Goal: Check status: Check status

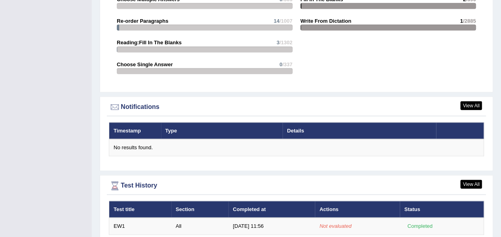
scroll to position [907, 0]
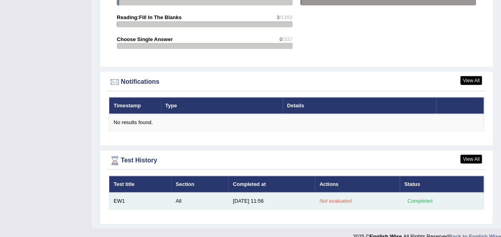
click at [341, 193] on td "Not evaluated" at bounding box center [357, 200] width 85 height 17
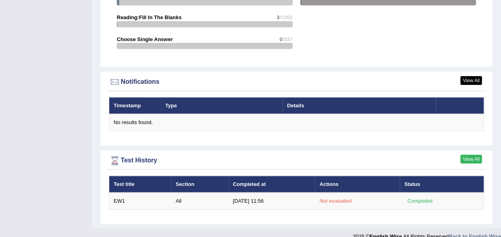
click at [472, 155] on link "View All" at bounding box center [471, 159] width 22 height 9
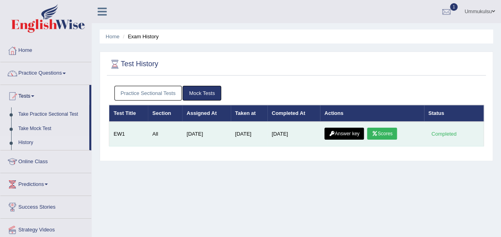
click at [385, 135] on link "Scores" at bounding box center [381, 133] width 29 height 12
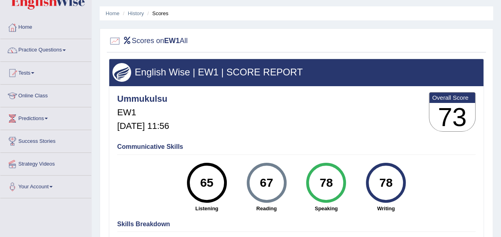
scroll to position [22, 0]
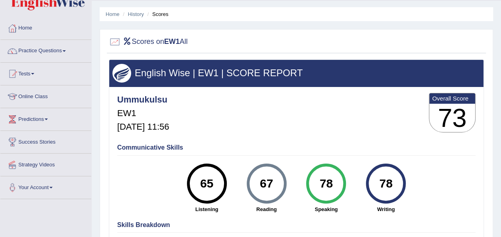
click at [114, 41] on div at bounding box center [115, 42] width 12 height 12
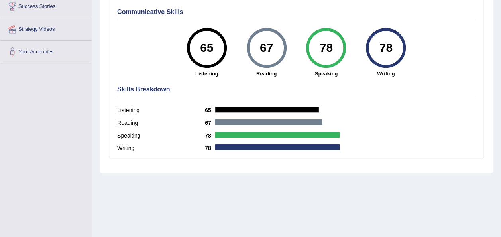
scroll to position [182, 0]
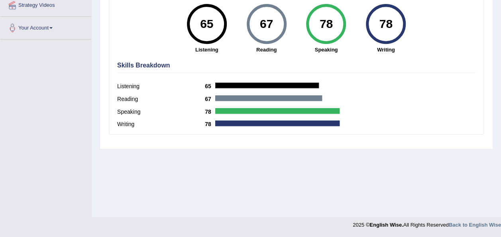
click at [331, 112] on div at bounding box center [277, 111] width 124 height 6
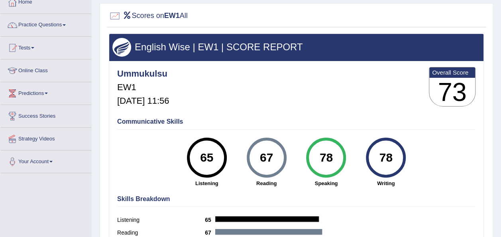
scroll to position [43, 0]
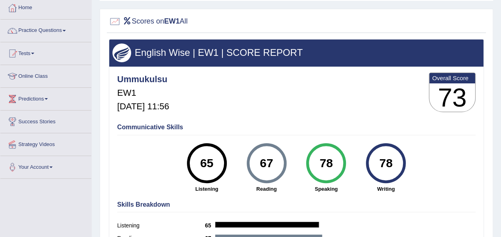
click at [449, 83] on h3 "73" at bounding box center [452, 97] width 46 height 29
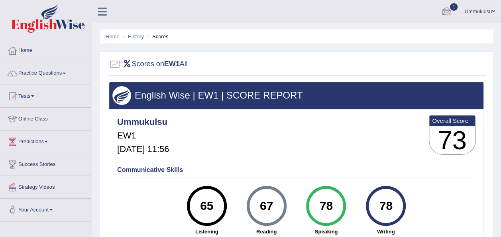
click at [447, 14] on div at bounding box center [446, 12] width 12 height 12
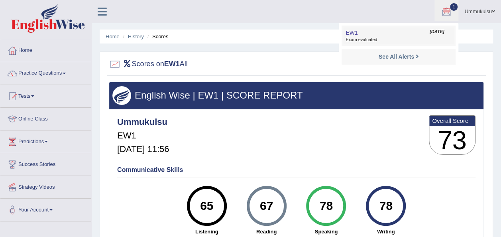
click at [433, 31] on span "Oct 10, 2025" at bounding box center [436, 32] width 14 height 6
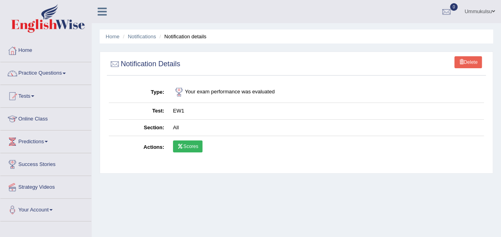
click at [190, 140] on link "Scores" at bounding box center [187, 146] width 29 height 12
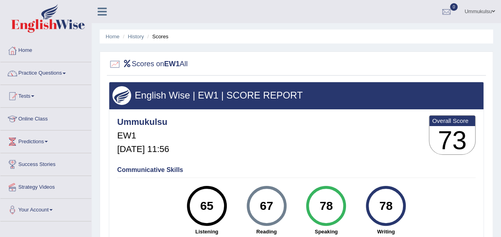
click at [134, 31] on ul "Home History Scores" at bounding box center [296, 36] width 393 height 14
click at [137, 36] on link "History" at bounding box center [136, 36] width 16 height 6
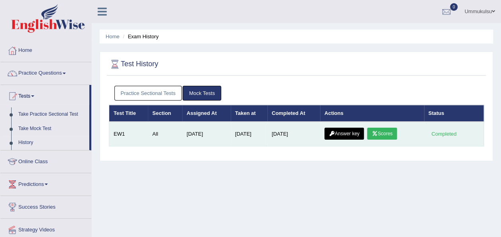
click at [335, 131] on icon at bounding box center [332, 133] width 6 height 5
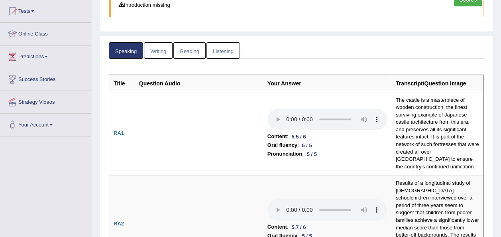
scroll to position [94, 0]
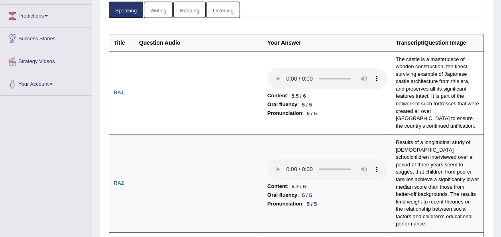
click at [335, 134] on td "Content : 5.7 / 6 Oral fluency : 5 / 5 Pronunciation : 5 / 5" at bounding box center [327, 183] width 128 height 98
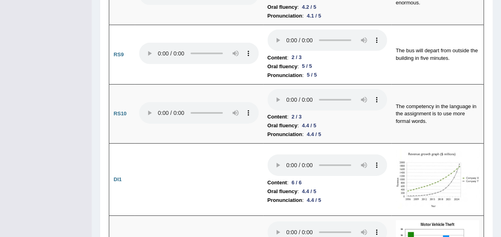
scroll to position [1220, 0]
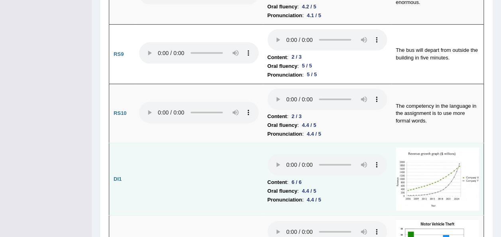
click at [432, 147] on img at bounding box center [437, 178] width 83 height 63
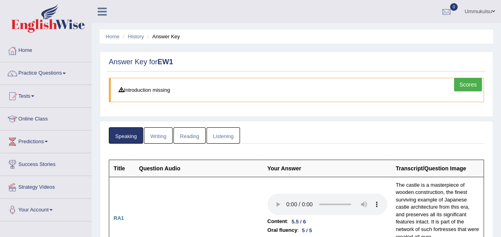
scroll to position [31, 0]
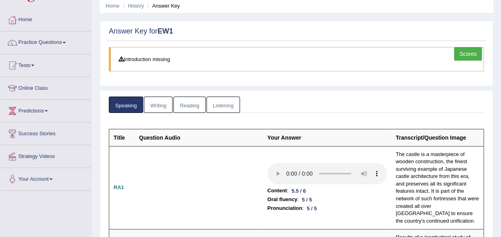
click at [153, 111] on link "Writing" at bounding box center [158, 104] width 29 height 16
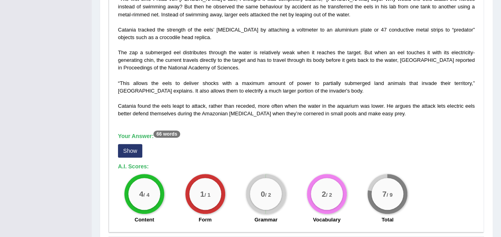
scroll to position [226, 0]
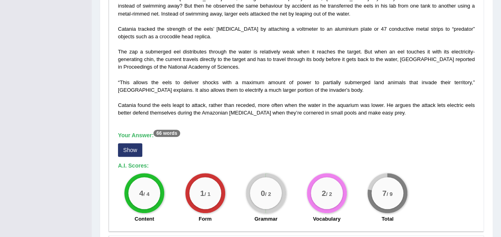
click at [129, 149] on button "Show" at bounding box center [130, 150] width 24 height 14
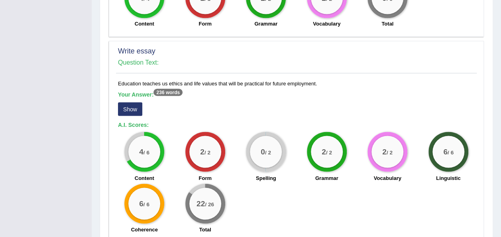
scroll to position [691, 0]
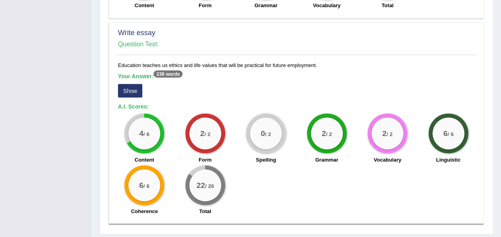
click at [131, 91] on button "Show" at bounding box center [130, 91] width 24 height 14
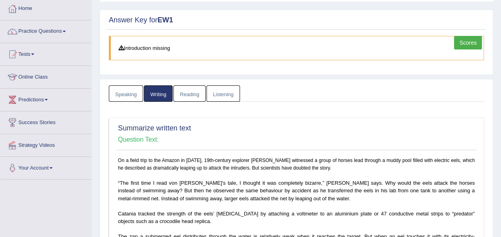
scroll to position [41, 0]
click at [191, 90] on link "Reading" at bounding box center [189, 94] width 32 height 16
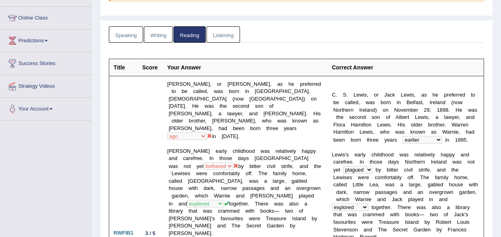
scroll to position [0, 0]
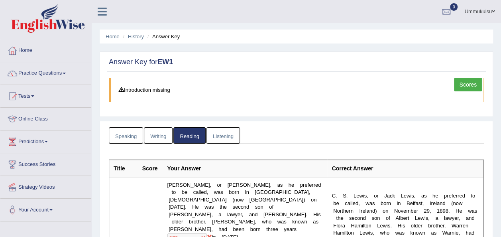
click at [226, 135] on link "Listening" at bounding box center [222, 135] width 33 height 16
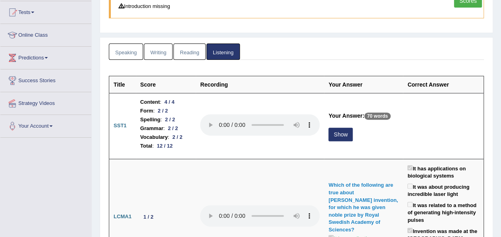
scroll to position [84, 0]
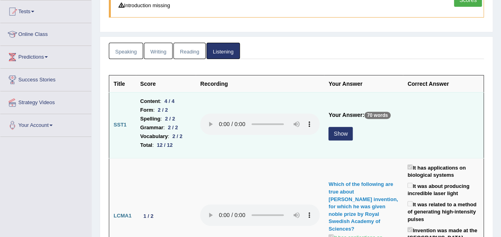
click at [351, 127] on button "Show" at bounding box center [340, 134] width 24 height 14
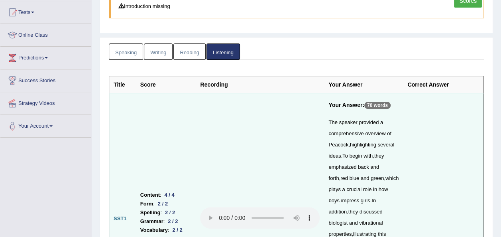
scroll to position [0, 0]
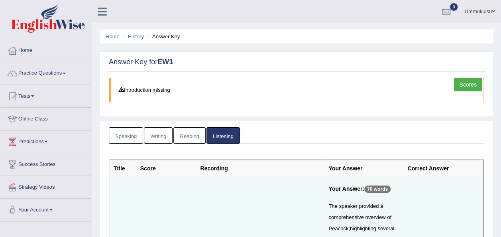
click at [463, 84] on link "Scores" at bounding box center [468, 85] width 28 height 14
